Goal: Task Accomplishment & Management: Manage account settings

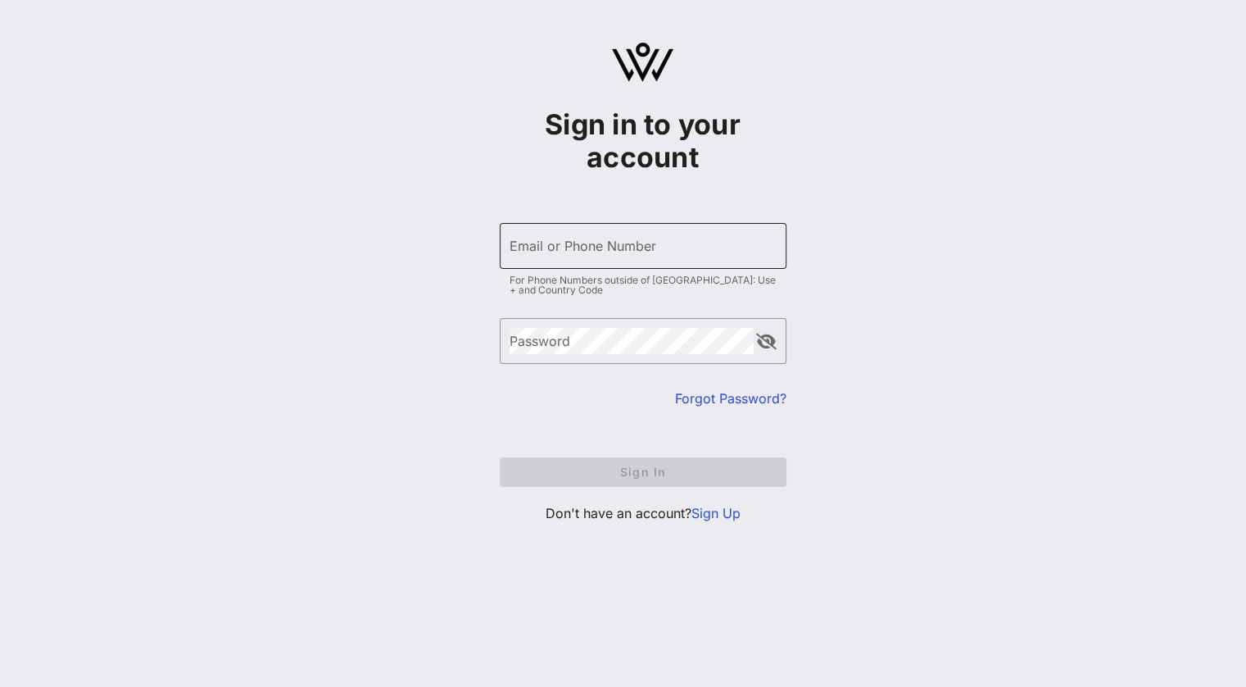
click at [577, 230] on div "Email or Phone Number" at bounding box center [643, 246] width 267 height 46
click at [639, 243] on div "Email or Phone Number" at bounding box center [643, 246] width 267 height 46
paste input "[EMAIL_ADDRESS][DOMAIN_NAME]"
type input "[EMAIL_ADDRESS][DOMAIN_NAME]"
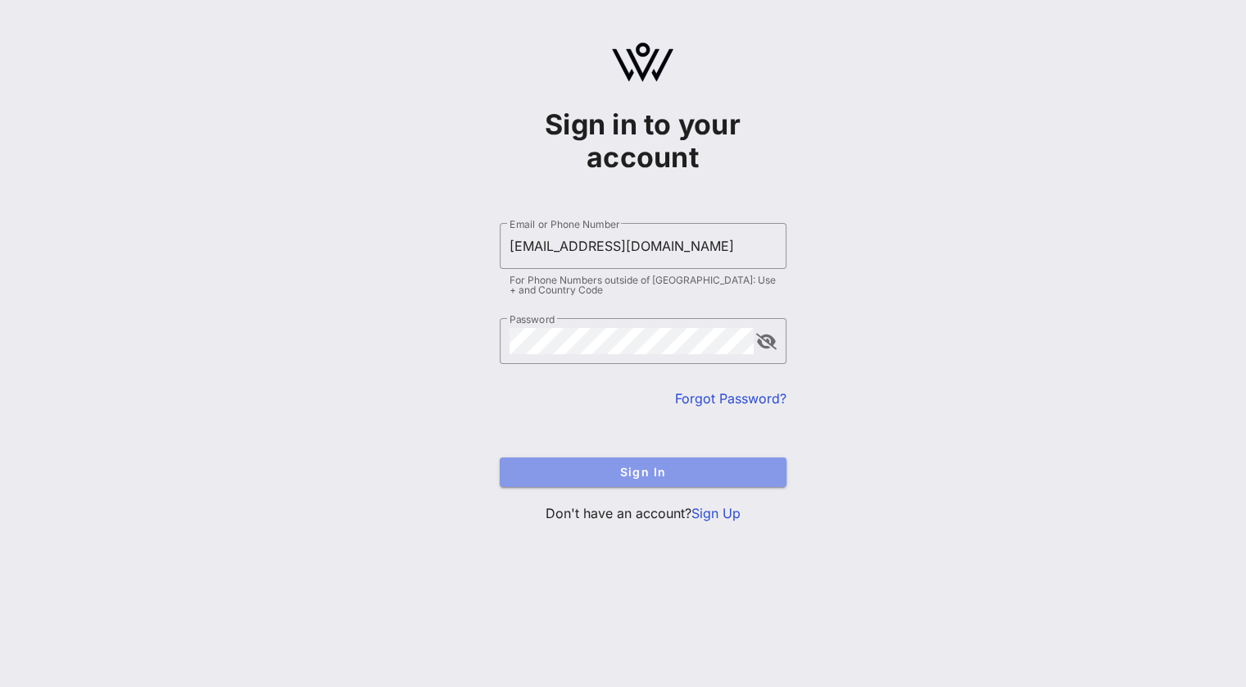
click at [652, 473] on span "Sign In" at bounding box center [643, 472] width 261 height 14
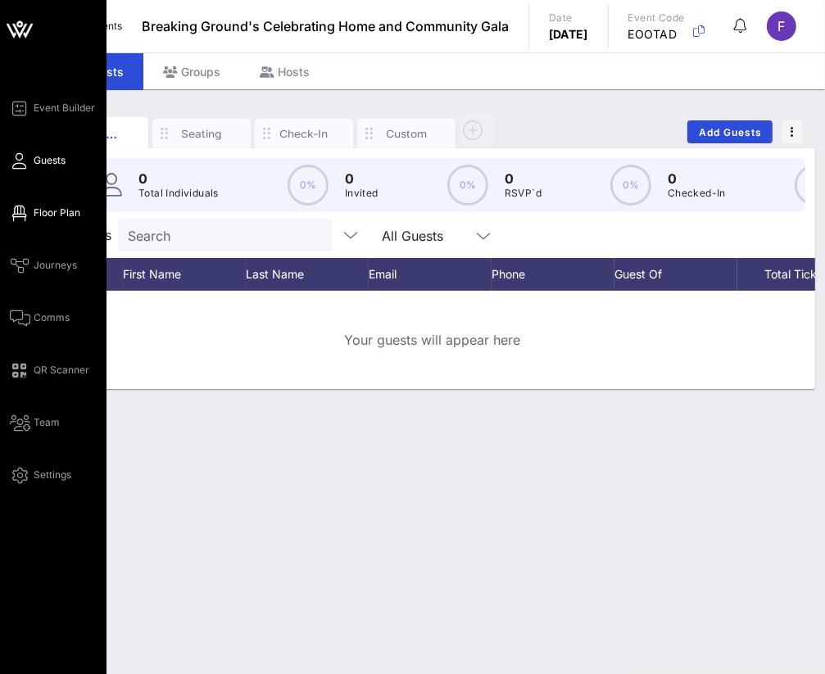
click at [57, 206] on span "Floor Plan" at bounding box center [57, 213] width 47 height 15
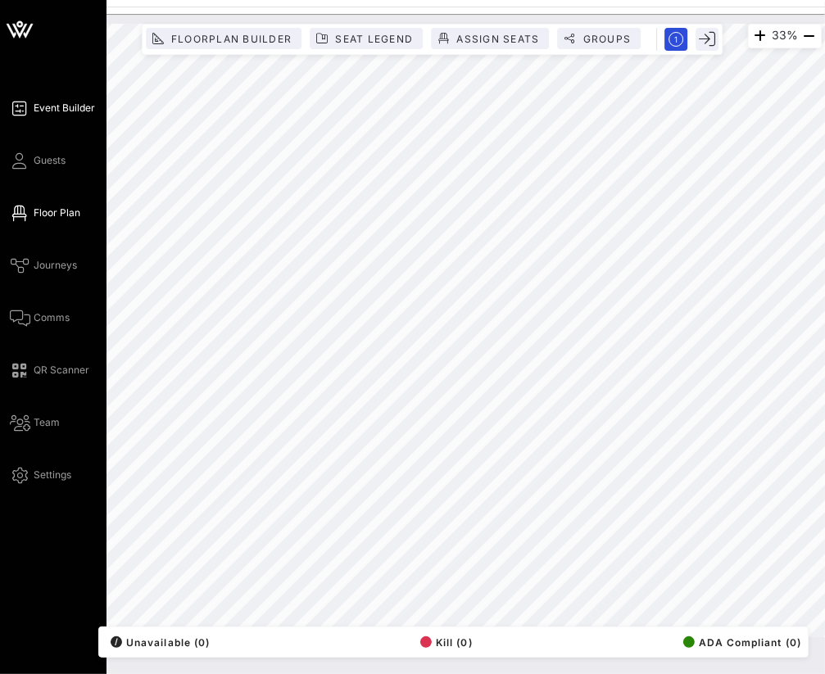
click at [52, 110] on span "Event Builder" at bounding box center [64, 108] width 61 height 15
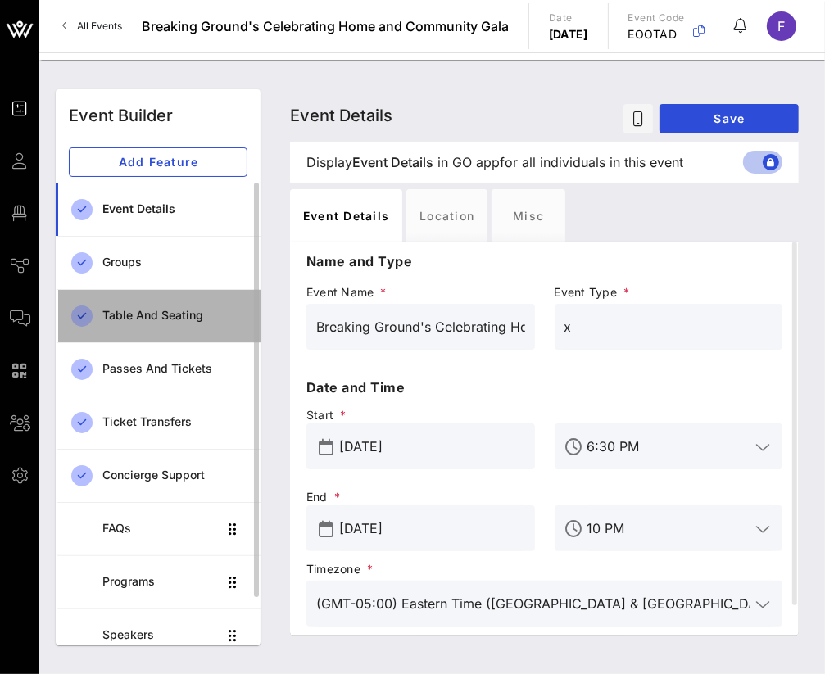
click at [144, 329] on div "Table and Seating" at bounding box center [174, 316] width 145 height 34
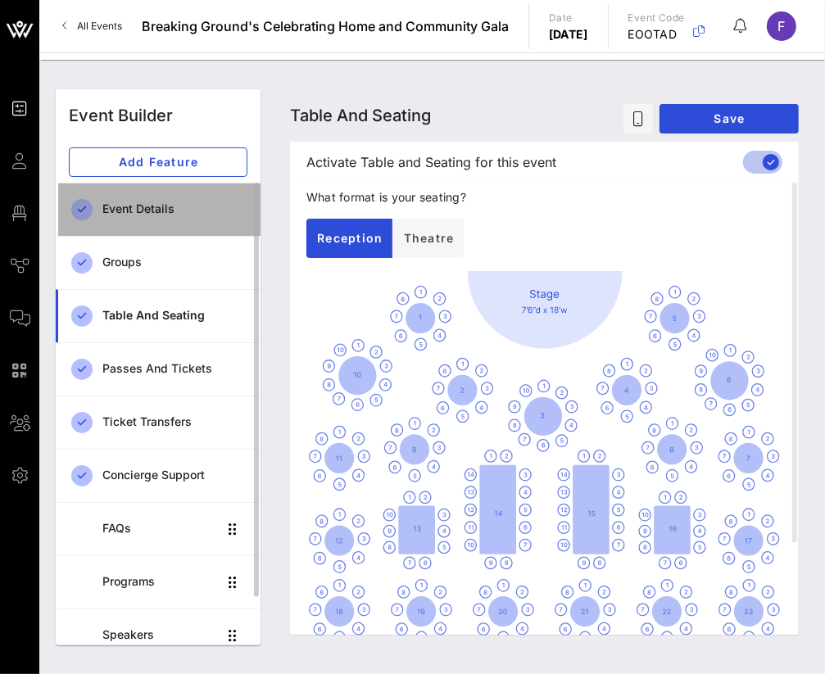
click at [123, 205] on div "Event Details" at bounding box center [174, 209] width 145 height 14
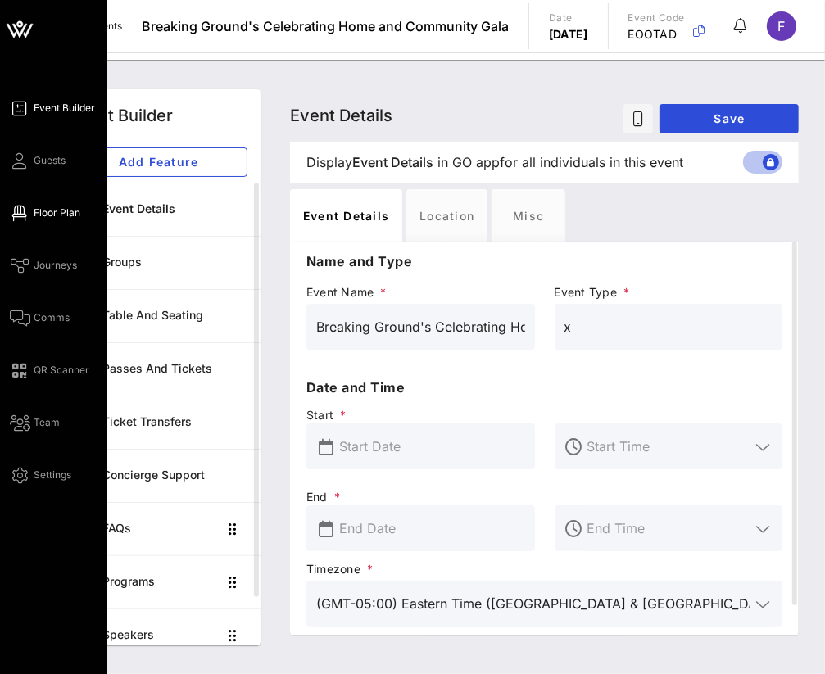
click at [41, 215] on span "Floor Plan" at bounding box center [57, 213] width 47 height 15
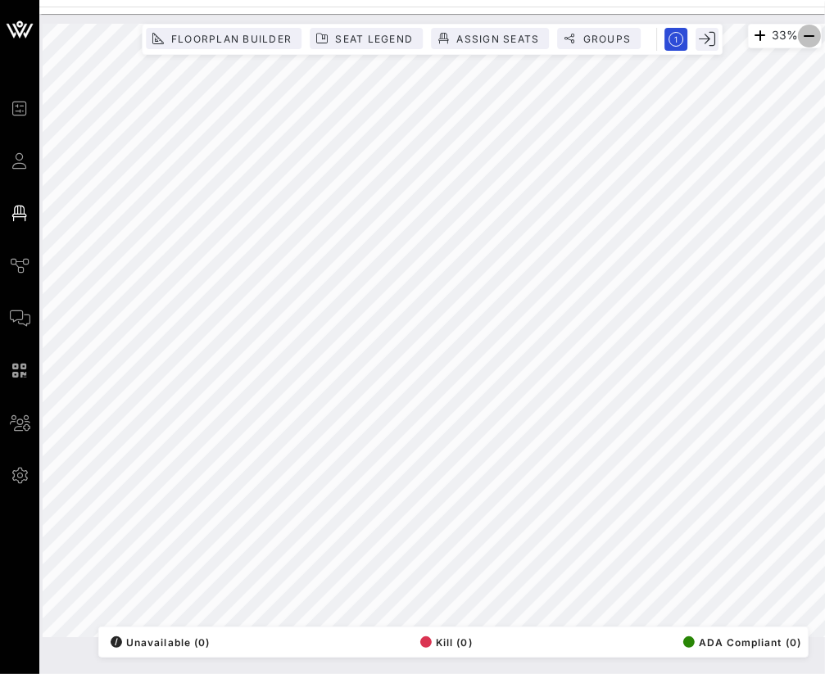
click at [813, 32] on icon "button" at bounding box center [810, 36] width 20 height 20
